Goal: Information Seeking & Learning: Understand process/instructions

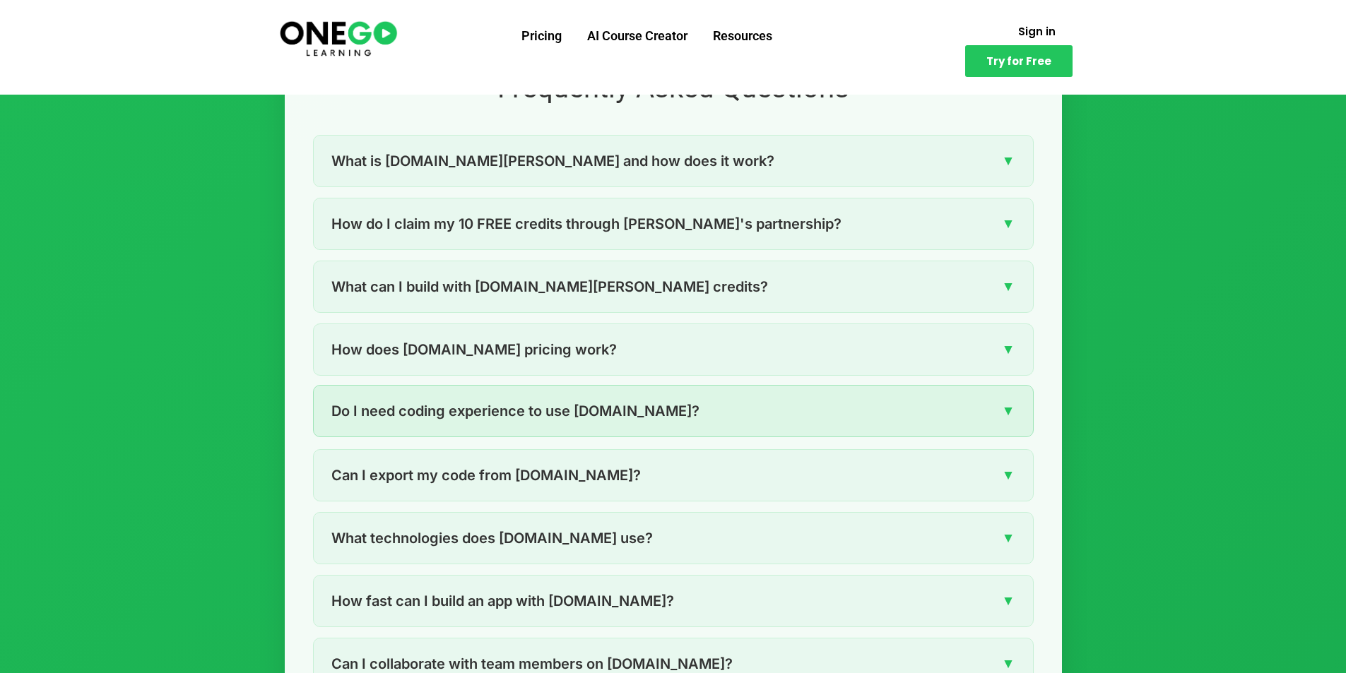
scroll to position [1978, 0]
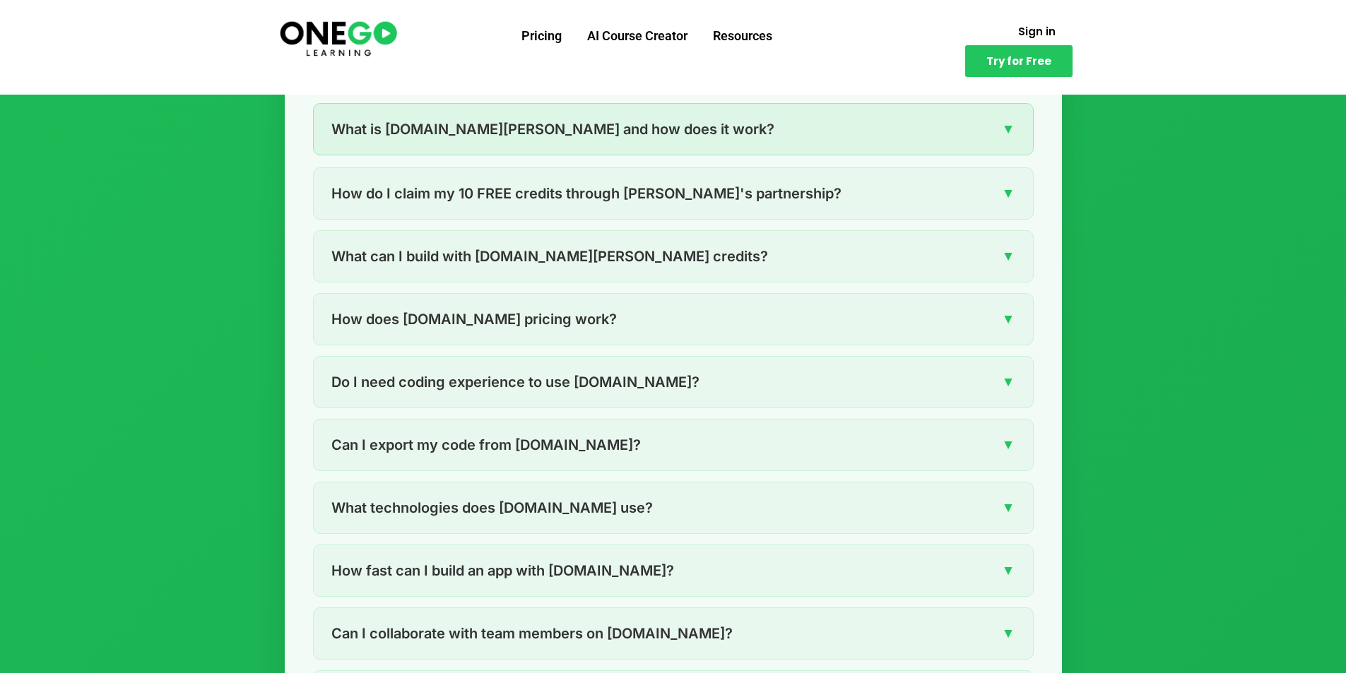
click at [487, 147] on div "What is [DOMAIN_NAME][PERSON_NAME] and how does it work? ▼" at bounding box center [673, 129] width 719 height 51
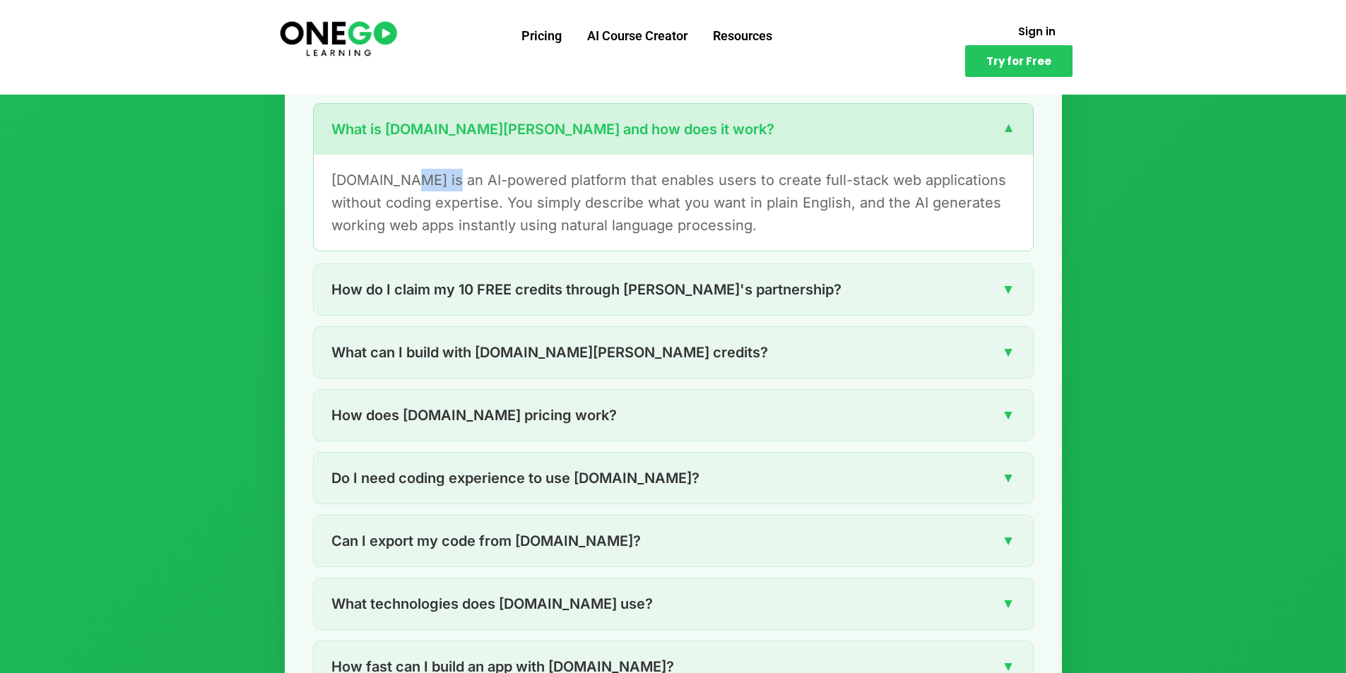
drag, startPoint x: 487, startPoint y: 176, endPoint x: 419, endPoint y: 196, distance: 71.3
click at [433, 189] on p "[DOMAIN_NAME] is an AI-powered platform that enables users to create full-stack…" at bounding box center [673, 203] width 684 height 68
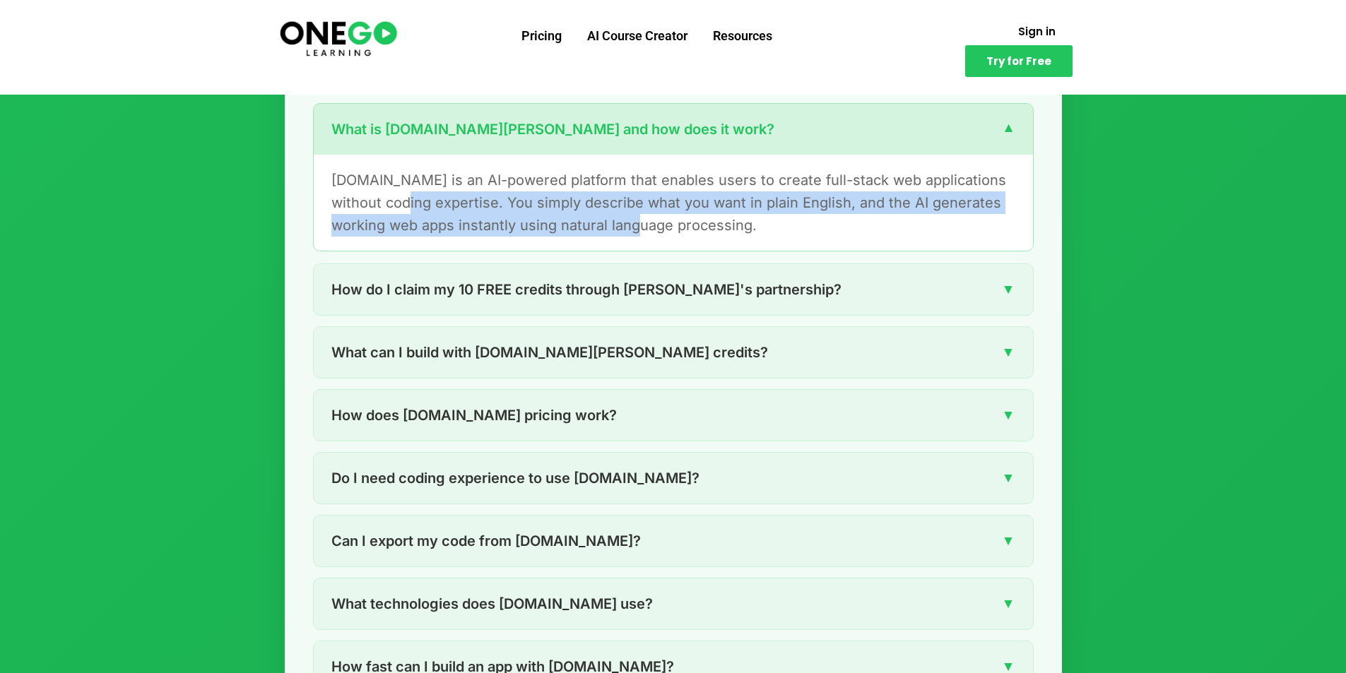
drag, startPoint x: 419, startPoint y: 196, endPoint x: 651, endPoint y: 225, distance: 233.6
click at [652, 222] on p "[DOMAIN_NAME] is an AI-powered platform that enables users to create full-stack…" at bounding box center [673, 203] width 684 height 68
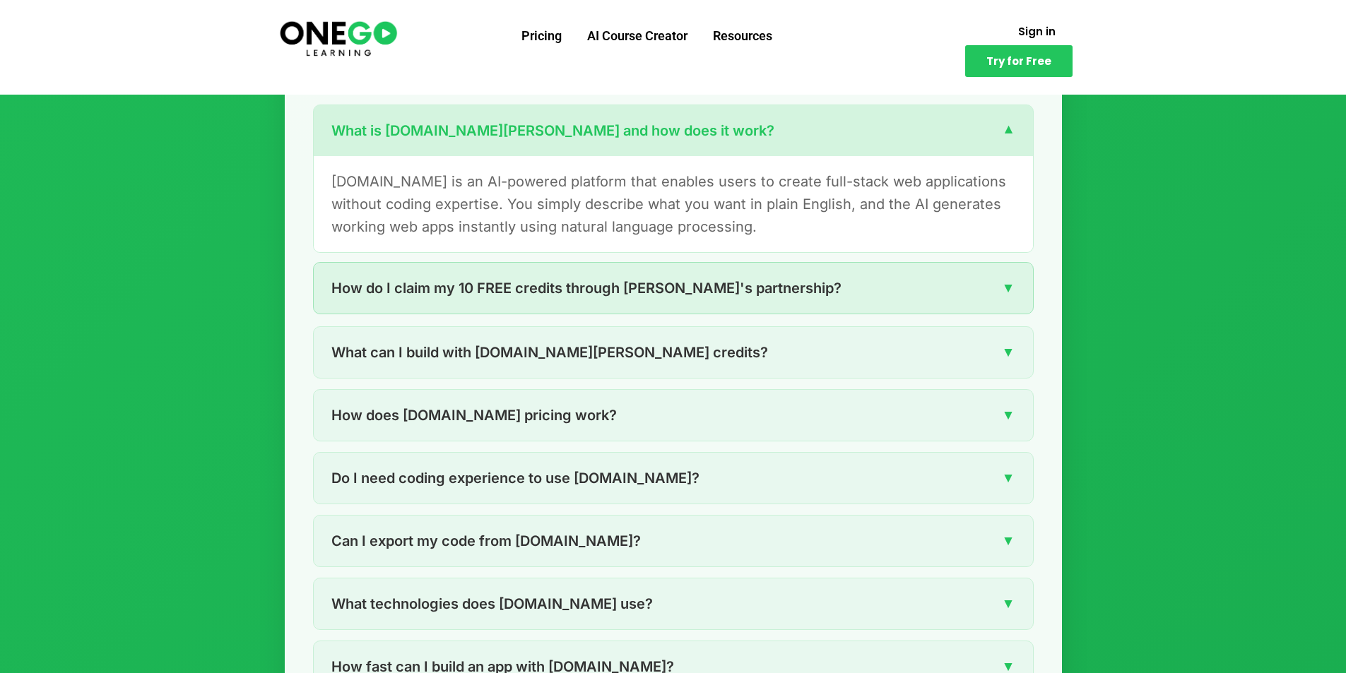
click at [507, 312] on div "How do I claim my 10 FREE credits through [PERSON_NAME]'s partnership? ▼" at bounding box center [673, 288] width 719 height 51
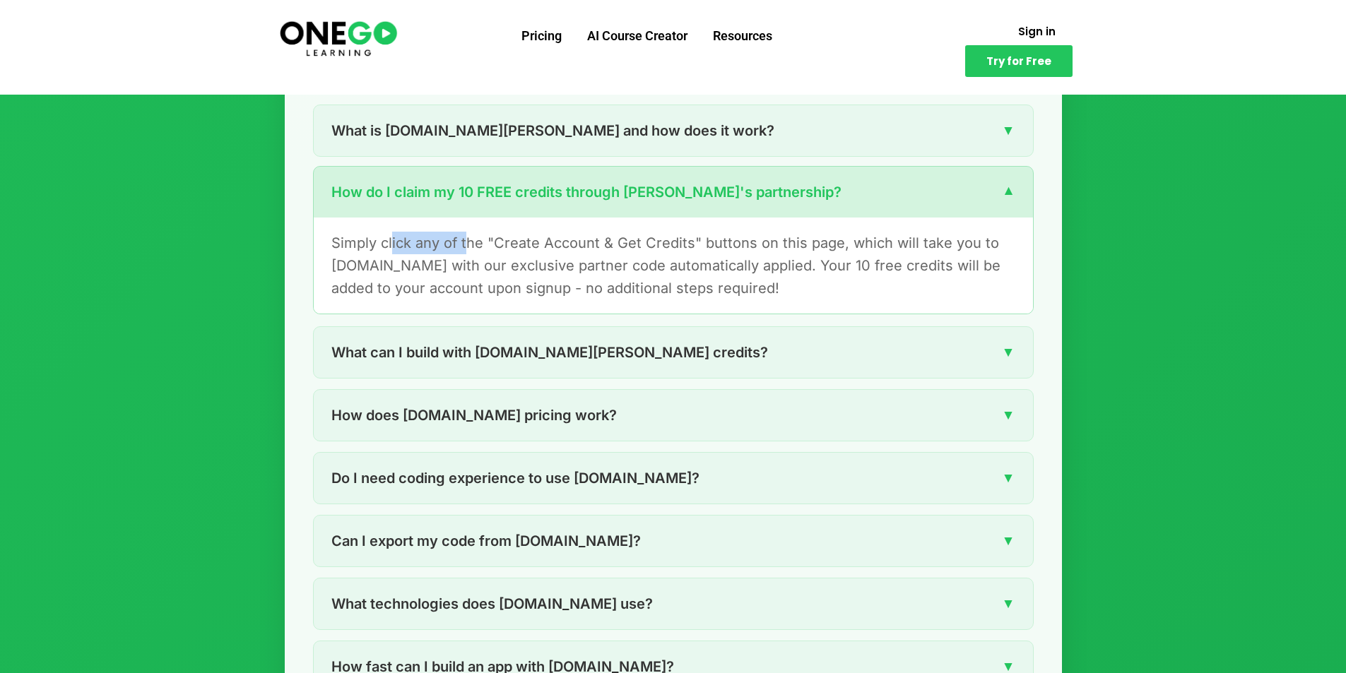
drag, startPoint x: 395, startPoint y: 244, endPoint x: 480, endPoint y: 243, distance: 85.5
click at [478, 243] on p "Simply click any of the "Create Account & Get Credits" buttons on this page, wh…" at bounding box center [673, 266] width 684 height 68
click at [780, 247] on p "Simply click any of the "Create Account & Get Credits" buttons on this page, wh…" at bounding box center [673, 266] width 684 height 68
click at [764, 275] on p "Simply click any of the "Create Account & Get Credits" buttons on this page, wh…" at bounding box center [673, 266] width 684 height 68
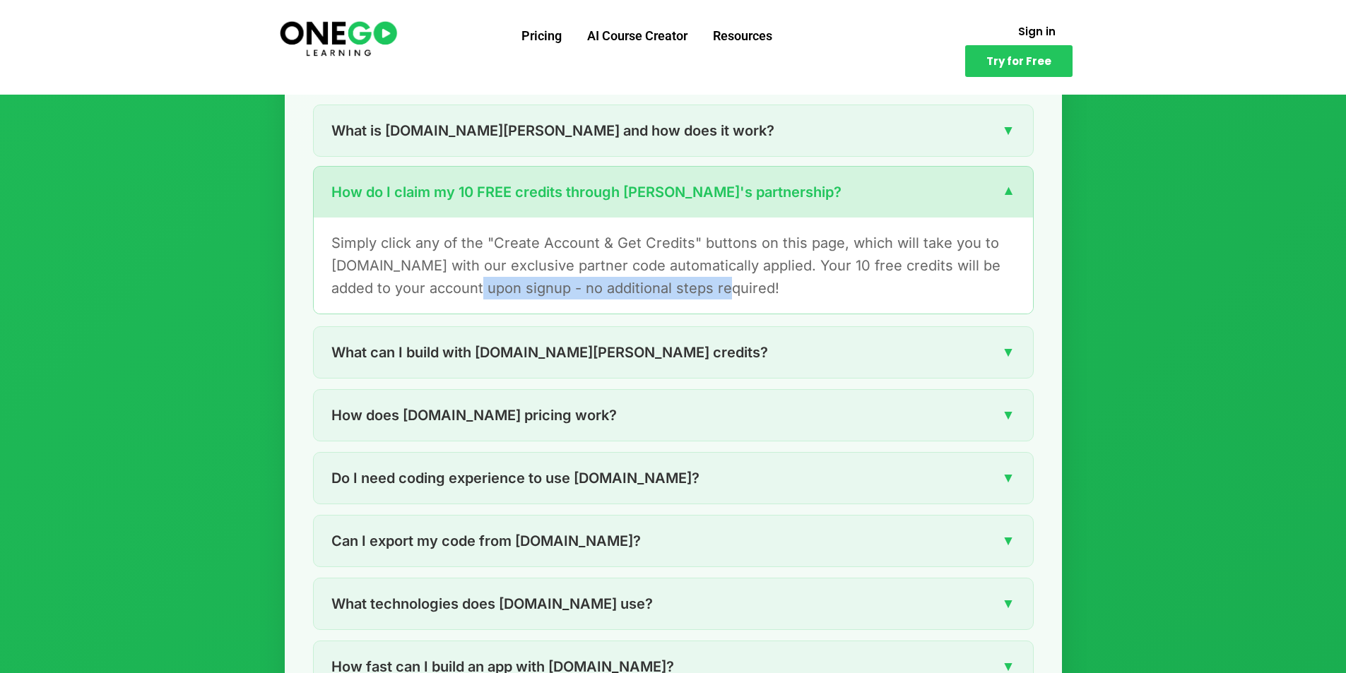
drag, startPoint x: 618, startPoint y: 283, endPoint x: 445, endPoint y: 283, distance: 173.0
click at [447, 283] on p "Simply click any of the "Create Account & Get Credits" buttons on this page, wh…" at bounding box center [673, 266] width 684 height 68
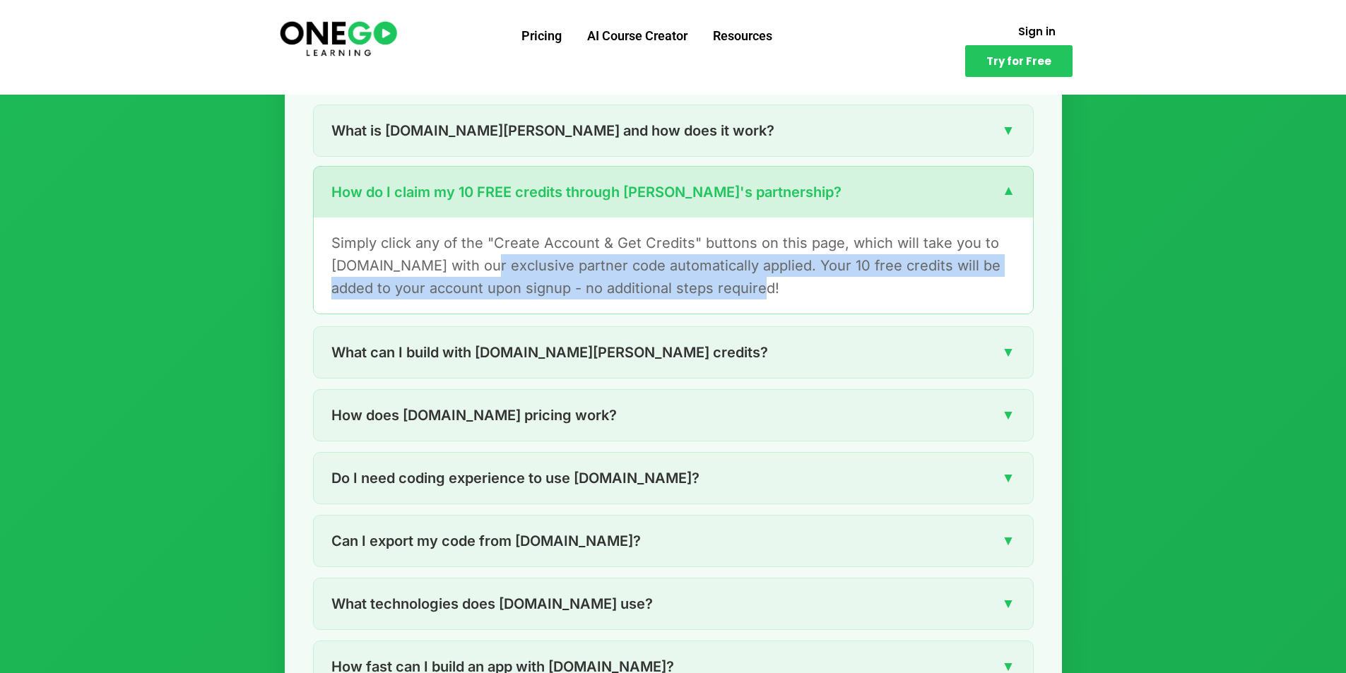
drag, startPoint x: 496, startPoint y: 263, endPoint x: 814, endPoint y: 283, distance: 318.5
click at [814, 283] on p "Simply click any of the "Create Account & Get Credits" buttons on this page, wh…" at bounding box center [673, 266] width 684 height 68
click at [829, 293] on p "Simply click any of the "Create Account & Get Credits" buttons on this page, wh…" at bounding box center [673, 266] width 684 height 68
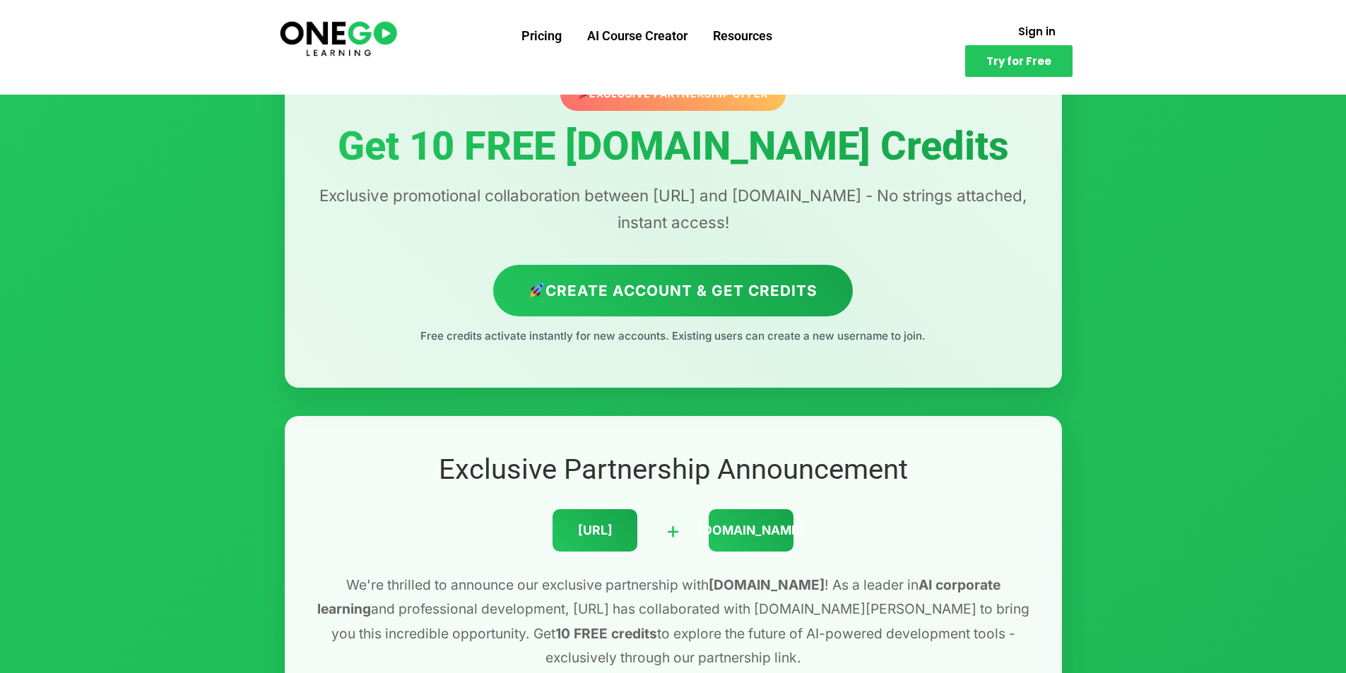
scroll to position [0, 0]
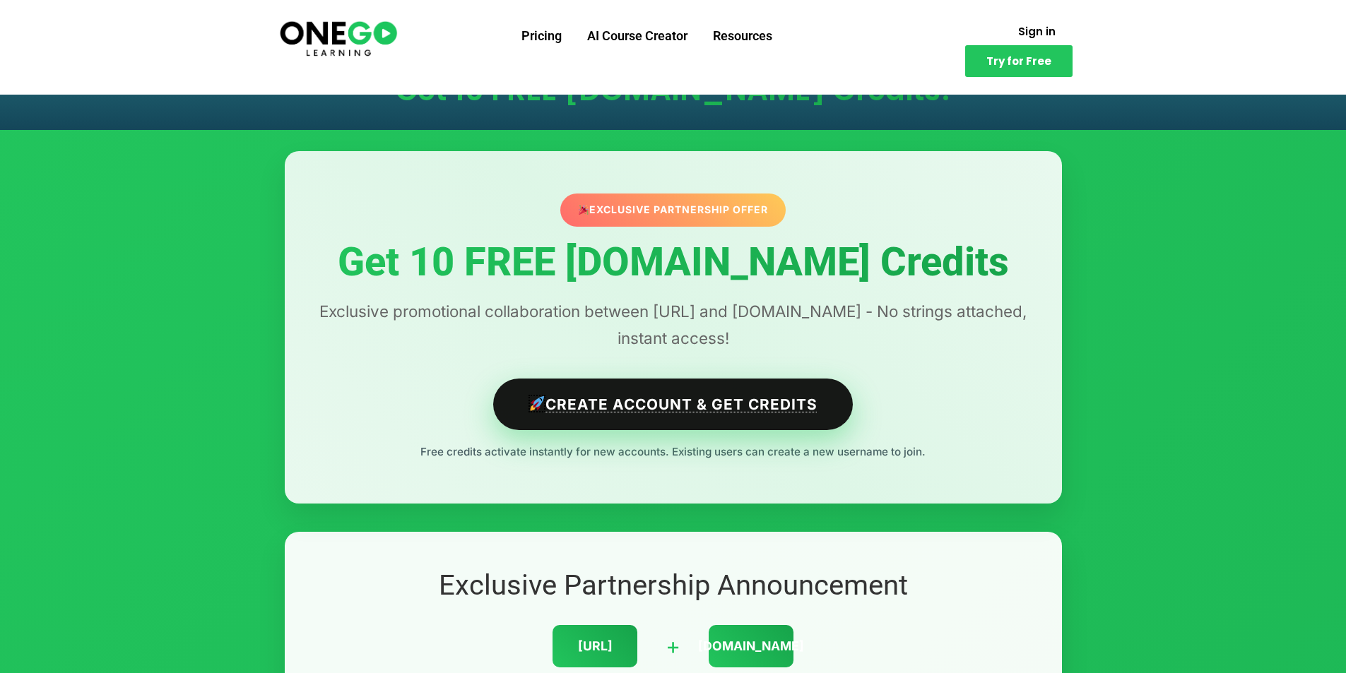
click at [651, 410] on link "Create Account & Get Credits" at bounding box center [673, 405] width 360 height 52
